Goal: Task Accomplishment & Management: Manage account settings

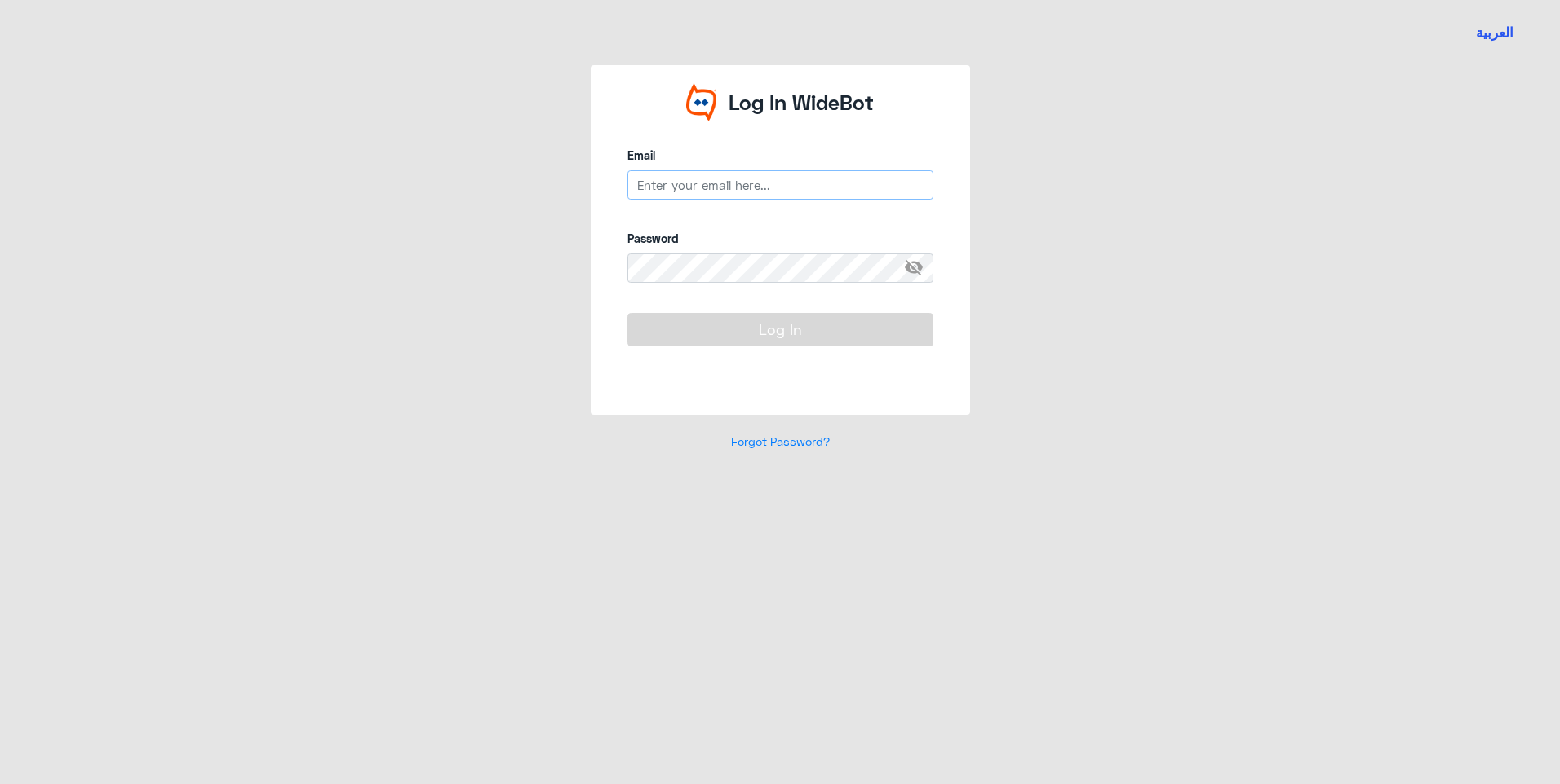
type input "s_aalanazi@Dallah-Hospital.com"
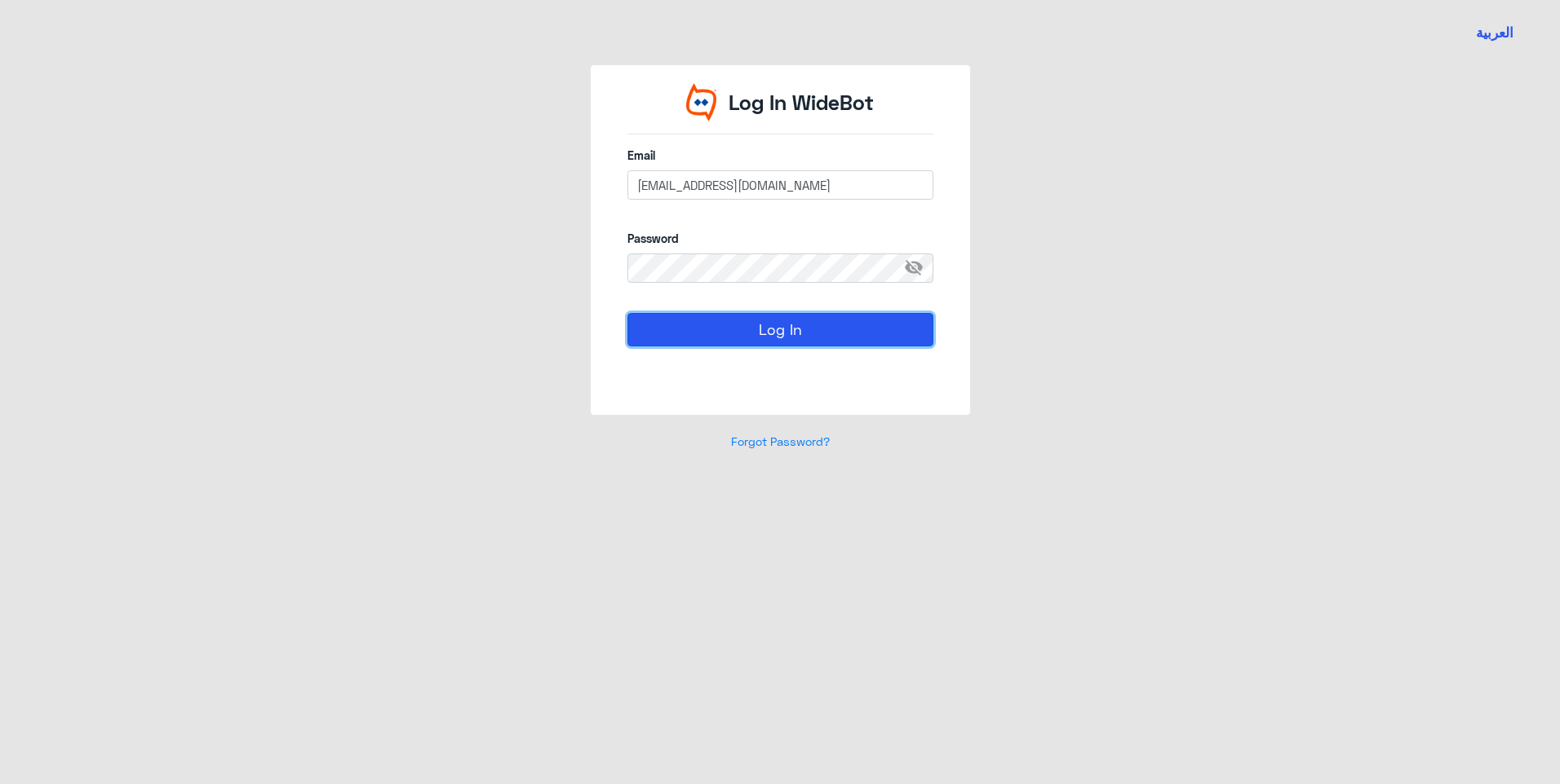
click at [654, 325] on button "Log In" at bounding box center [780, 330] width 306 height 33
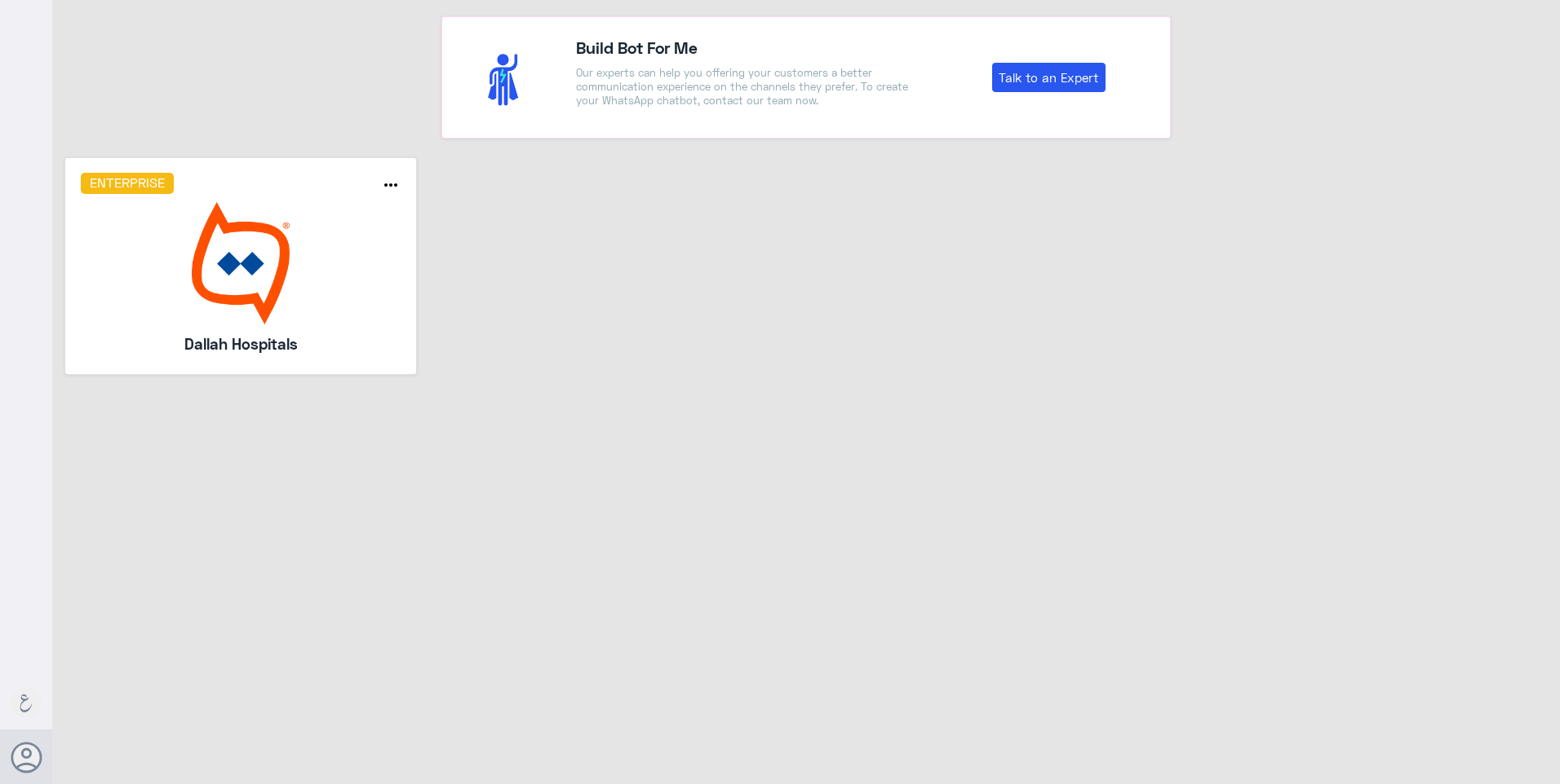
click at [385, 260] on img at bounding box center [240, 264] width 320 height 123
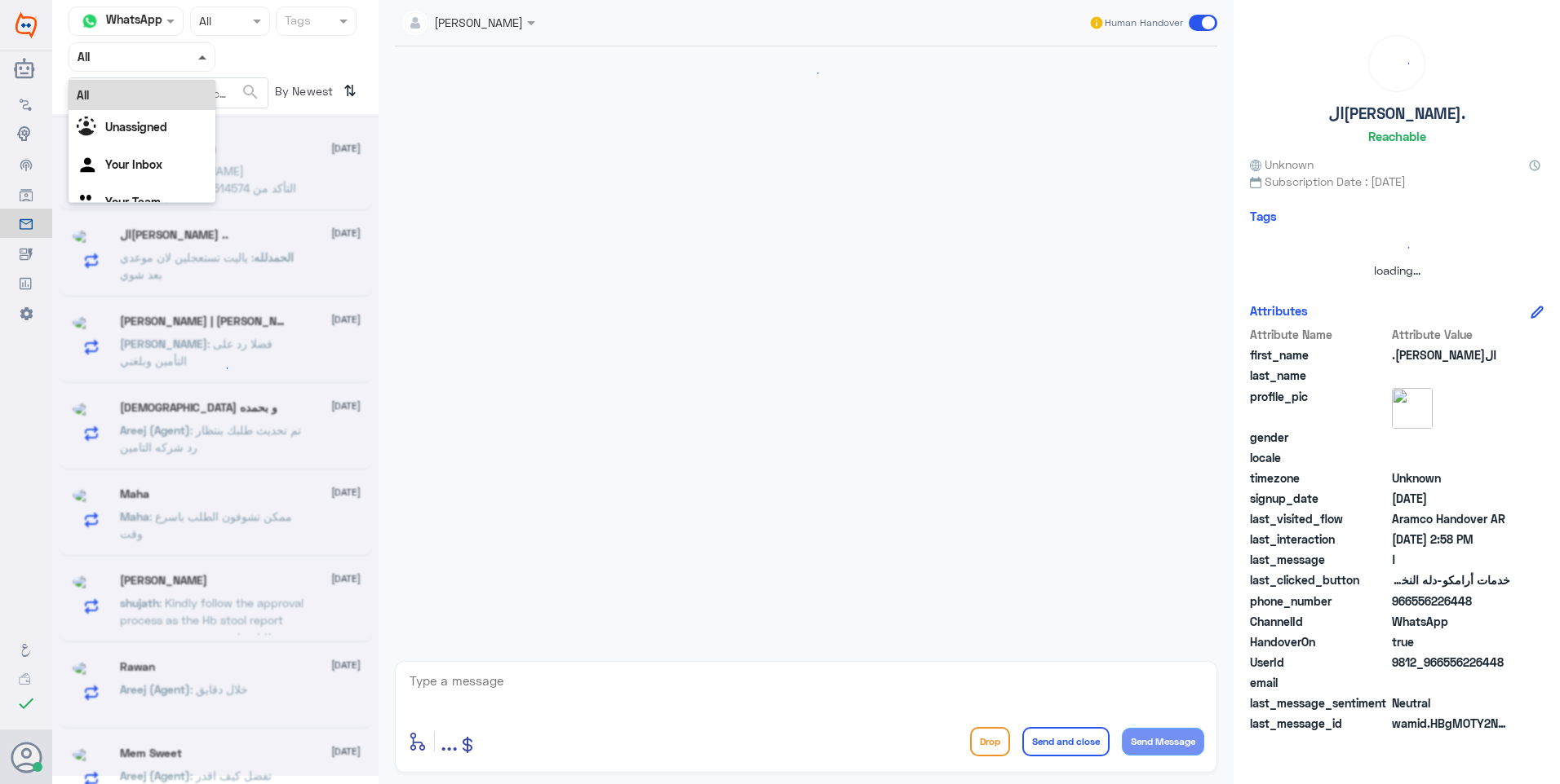
click at [204, 55] on span at bounding box center [202, 57] width 8 height 4
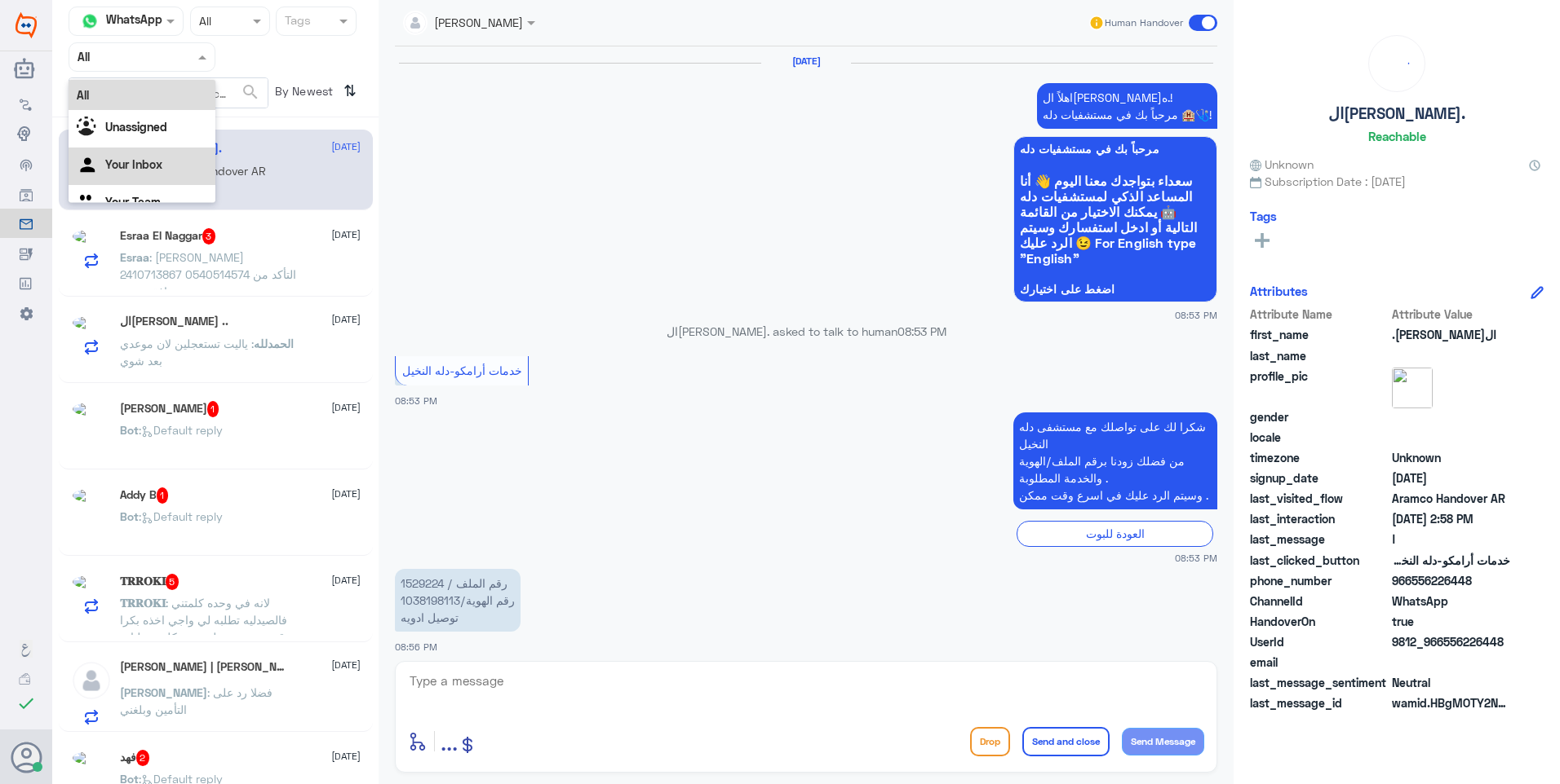
scroll to position [1002, 0]
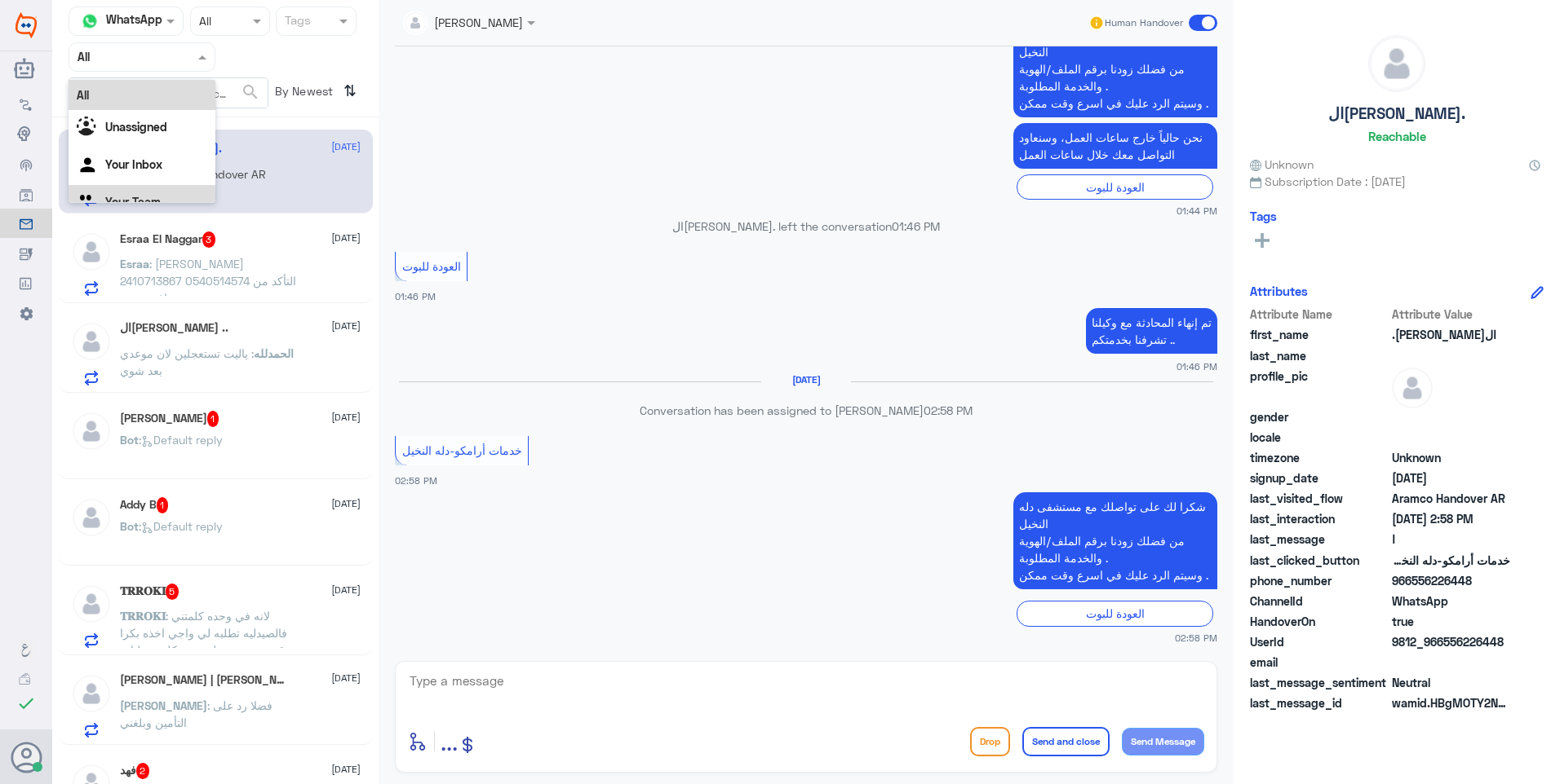
click at [177, 195] on div "Your Team" at bounding box center [141, 203] width 147 height 38
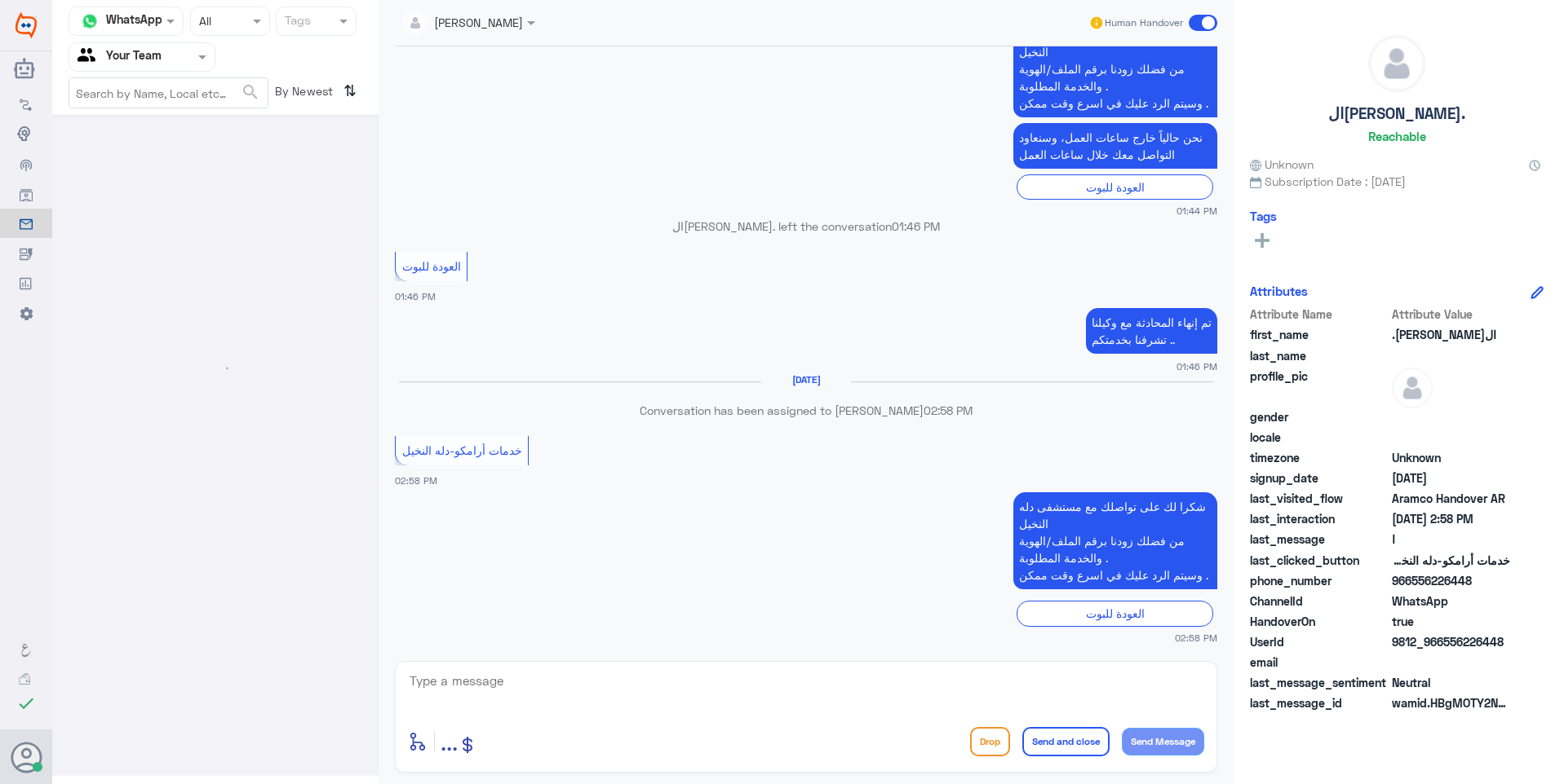
click at [235, 29] on div at bounding box center [230, 20] width 78 height 18
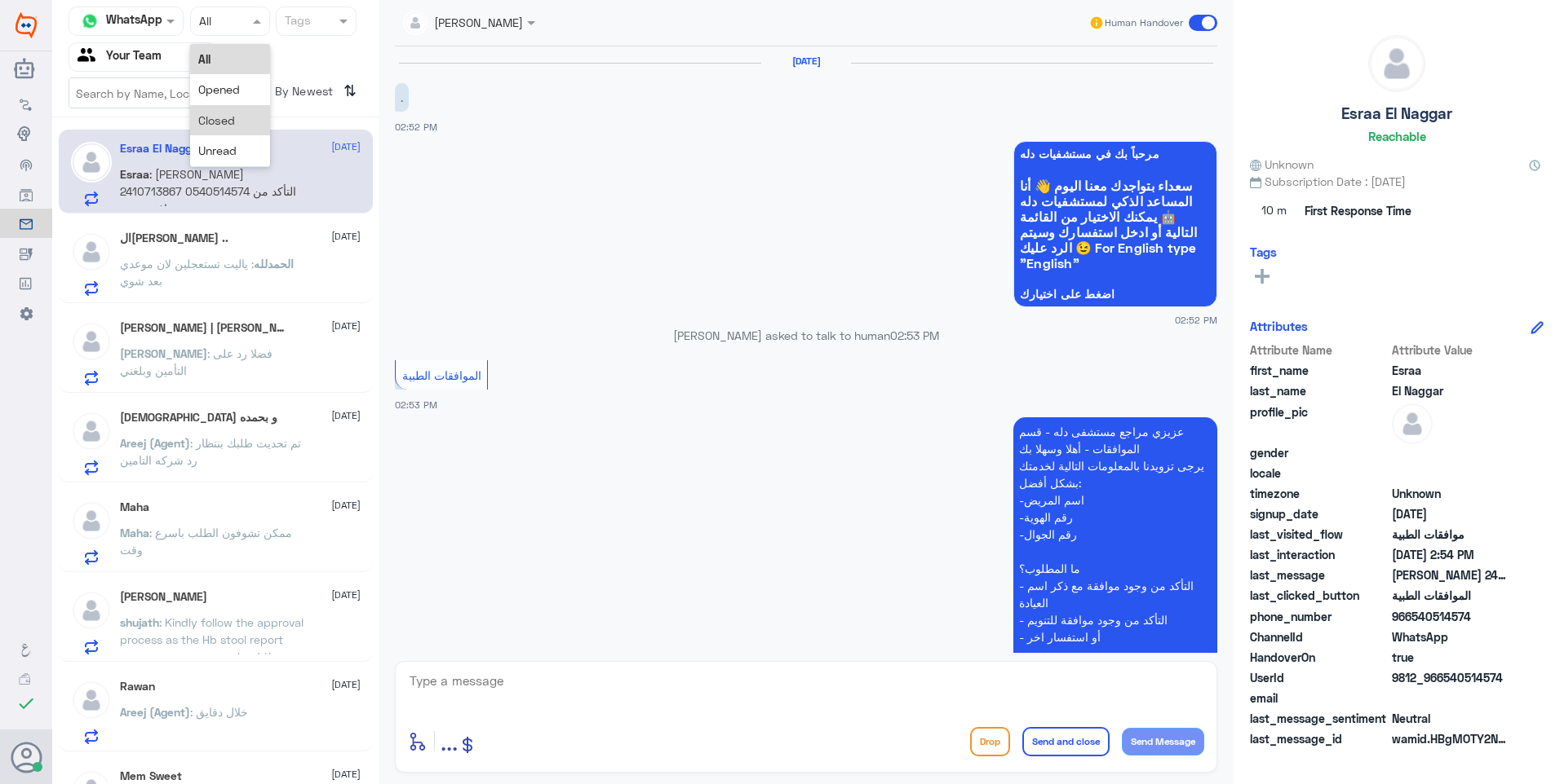
scroll to position [300, 0]
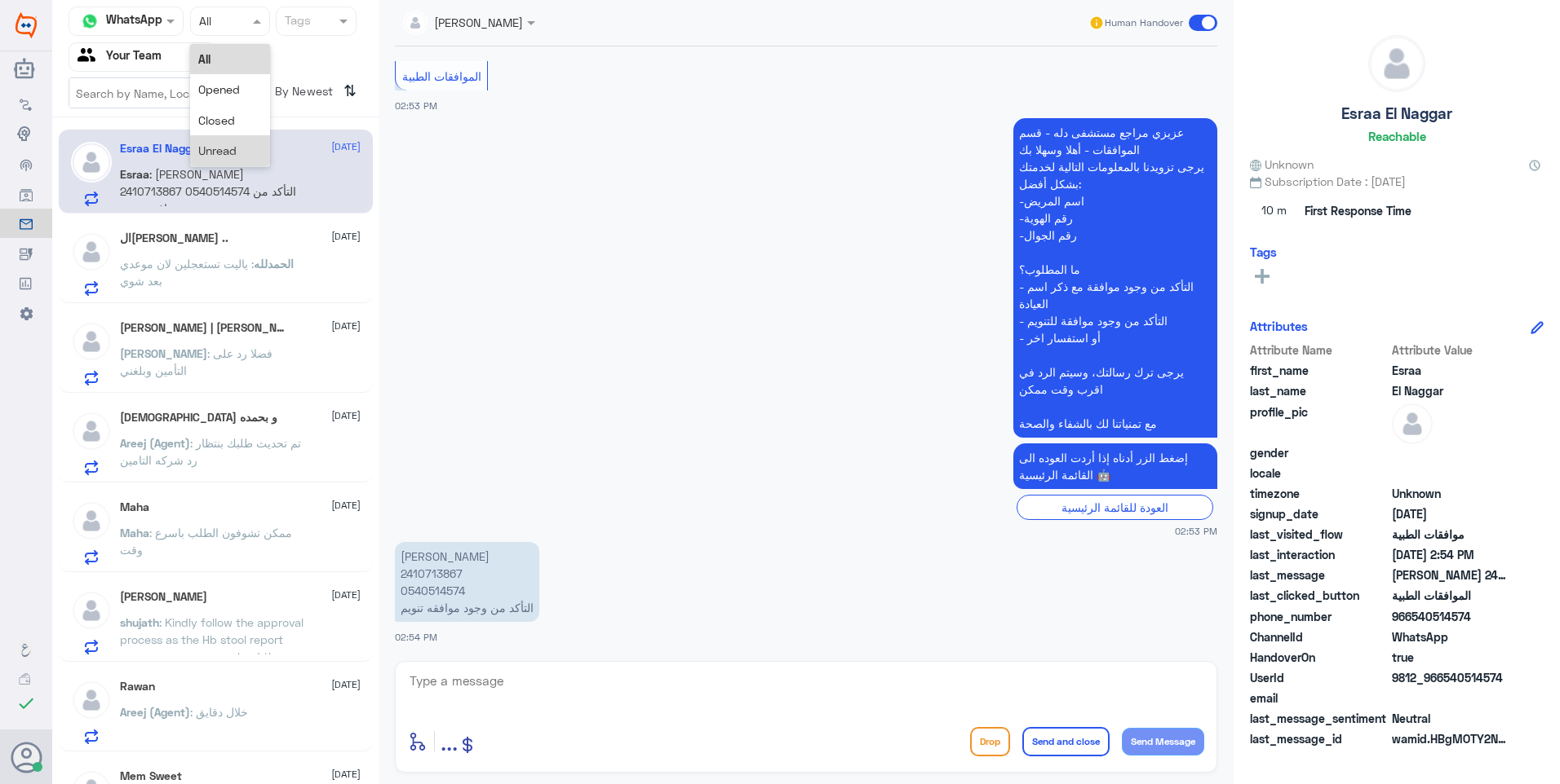
click at [234, 146] on span "Unread" at bounding box center [217, 151] width 38 height 14
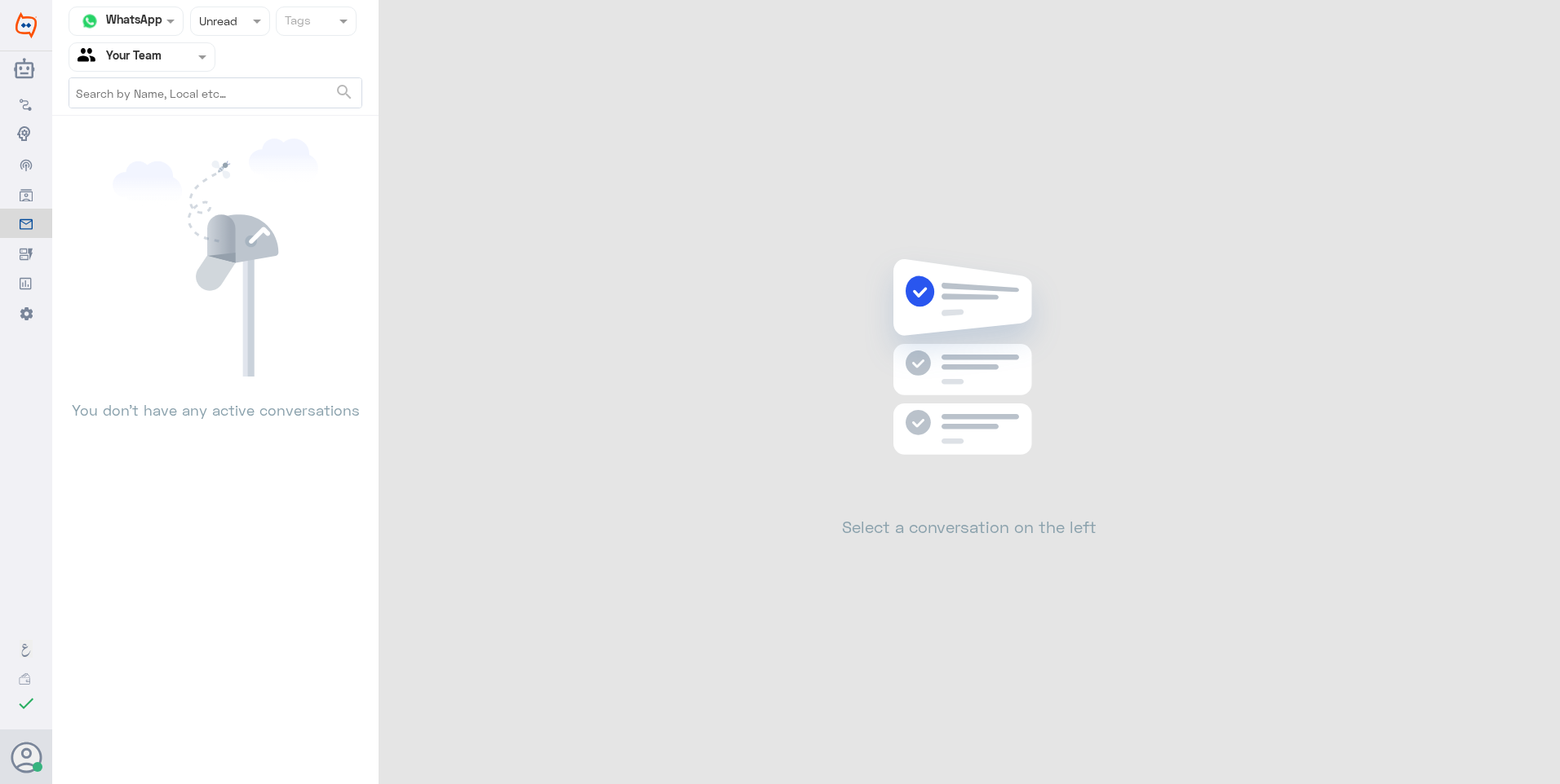
click at [259, 32] on div "Status × Unread" at bounding box center [230, 21] width 80 height 29
click at [239, 134] on div "Closed" at bounding box center [230, 120] width 80 height 30
click at [58, 605] on div "SOMYH ALI I am Online Help Feedback Your Account Sign Out" at bounding box center [138, 639] width 196 height 232
click at [58, 593] on span at bounding box center [65, 593] width 28 height 17
click at [0, 0] on input "checkbox" at bounding box center [0, 0] width 0 height 0
